Goal: Navigation & Orientation: Go to known website

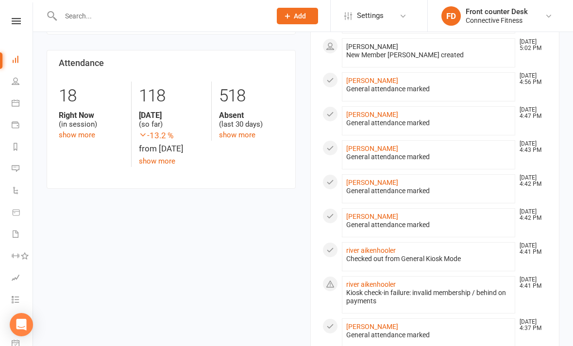
scroll to position [488, 0]
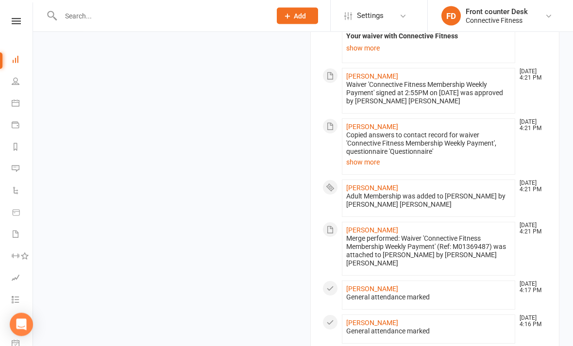
scroll to position [904, 0]
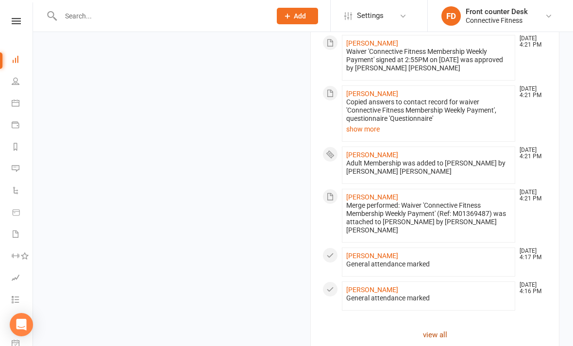
click at [438, 329] on link "view all" at bounding box center [434, 335] width 225 height 12
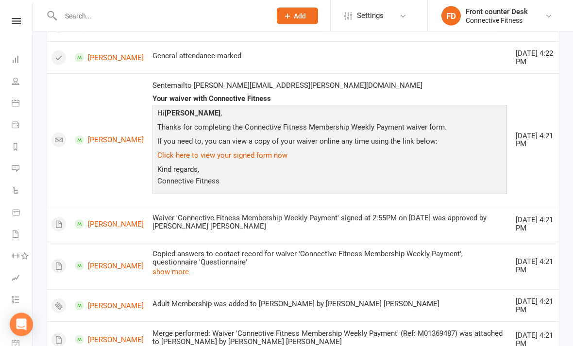
scroll to position [947, 0]
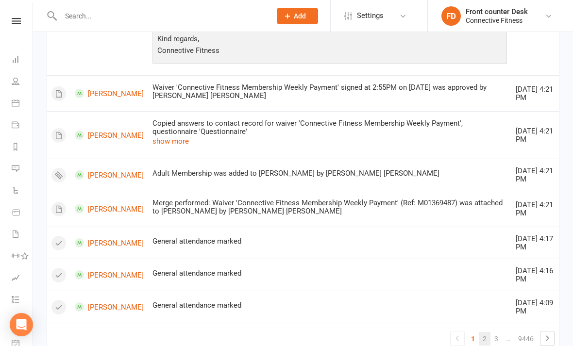
click at [483, 332] on link "2" at bounding box center [485, 339] width 12 height 14
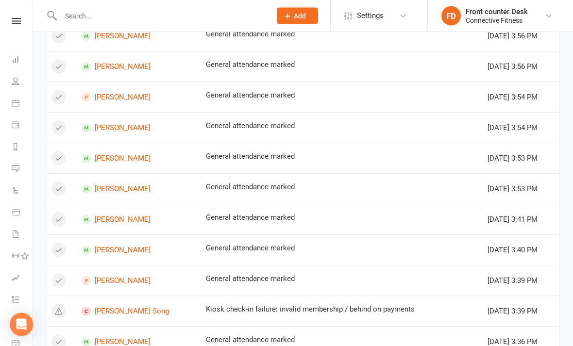
scroll to position [573, 0]
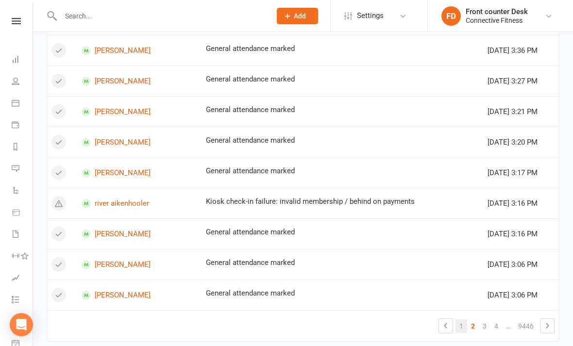
click at [462, 327] on link "1" at bounding box center [461, 327] width 12 height 14
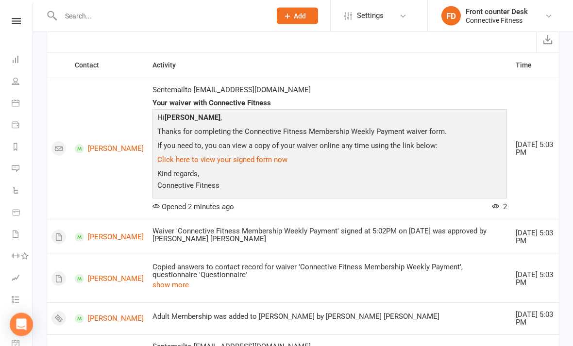
scroll to position [0, 0]
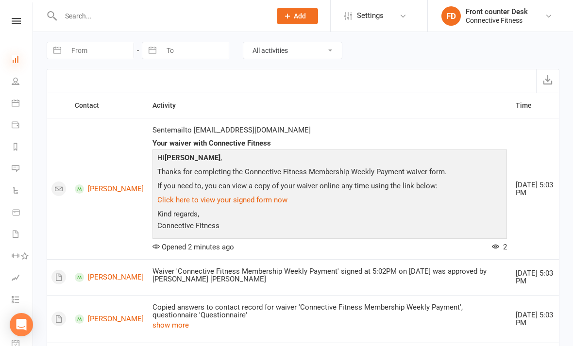
click at [13, 58] on icon at bounding box center [16, 59] width 8 height 8
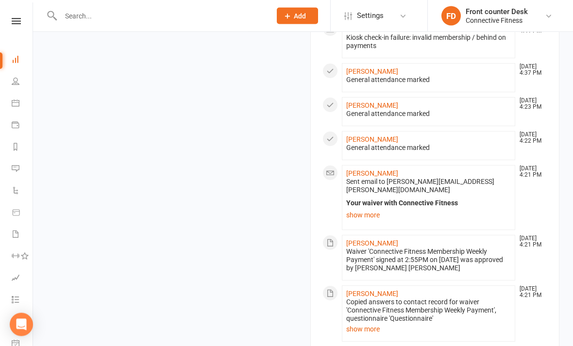
scroll to position [975, 0]
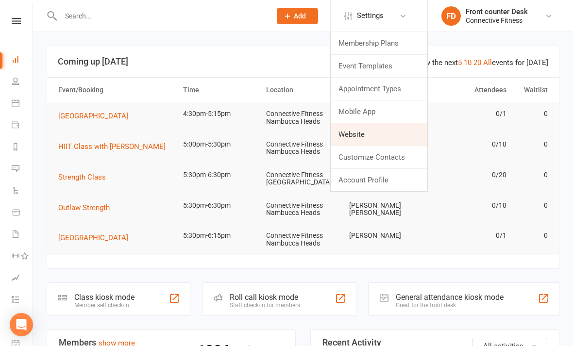
click at [364, 133] on link "Website" at bounding box center [379, 134] width 97 height 22
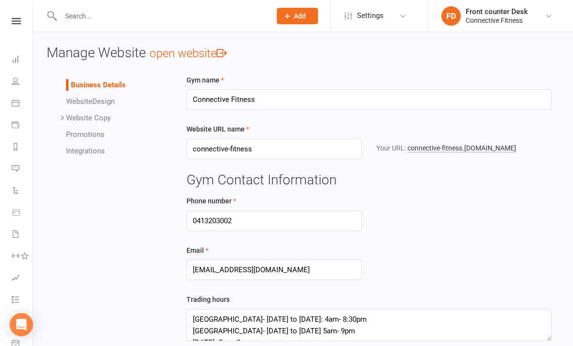
click at [453, 159] on div "Gym name Connective Fitness Website URL name connective-fitness Your URL: conne…" at bounding box center [369, 325] width 380 height 502
click at [458, 148] on link "connective-fitness .[DOMAIN_NAME]" at bounding box center [461, 148] width 109 height 8
